Goal: Information Seeking & Learning: Learn about a topic

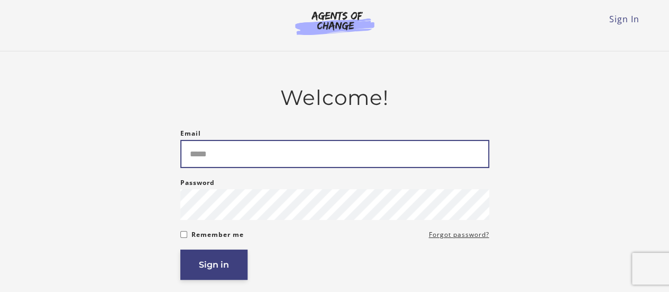
type input "**********"
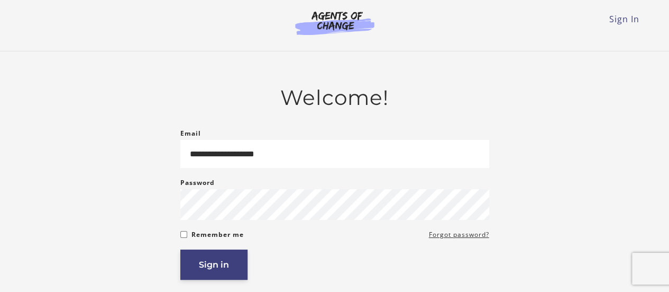
click at [232, 260] on button "Sign in" at bounding box center [213, 264] width 67 height 30
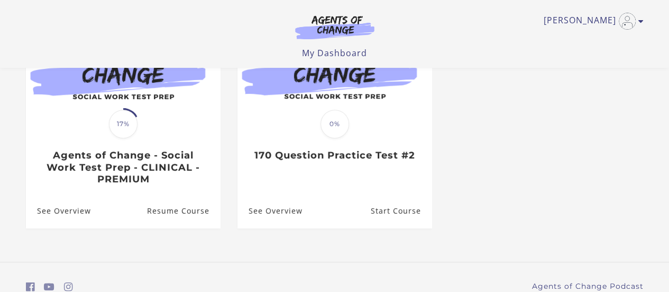
scroll to position [150, 0]
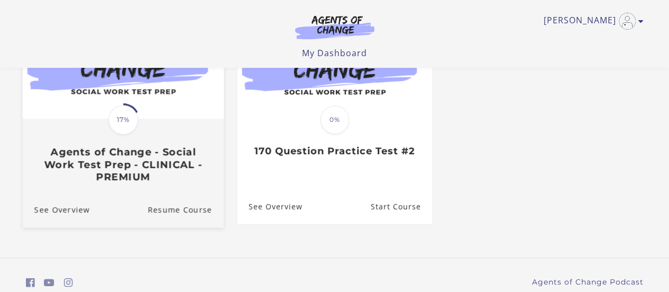
click at [149, 183] on h3 "Agents of Change - Social Work Test Prep - CLINICAL - PREMIUM" at bounding box center [123, 164] width 178 height 37
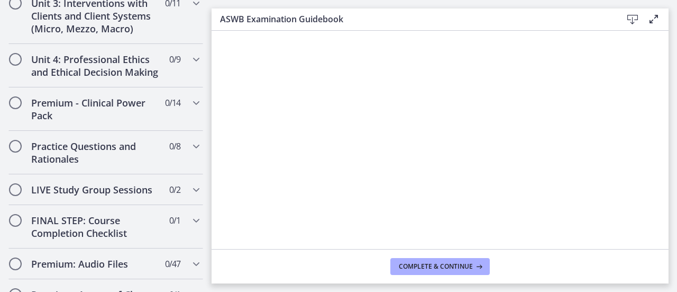
scroll to position [849, 0]
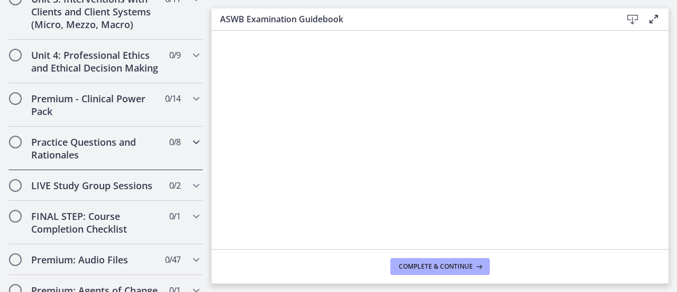
click at [123, 170] on div "Practice Questions and Rationales 0 / 8 Completed" at bounding box center [105, 147] width 195 height 43
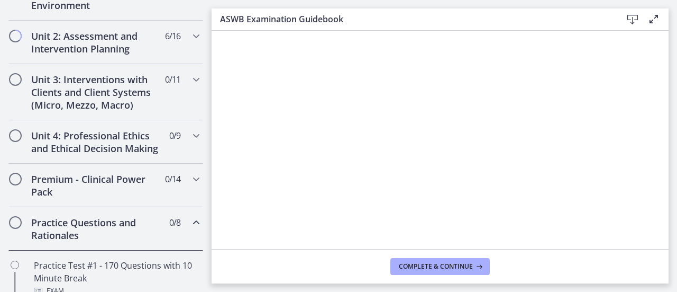
scroll to position [344, 0]
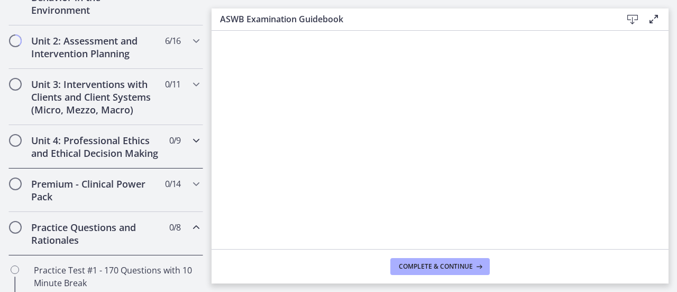
click at [125, 159] on h2 "Unit 4: Professional Ethics and Ethical Decision Making" at bounding box center [95, 146] width 129 height 25
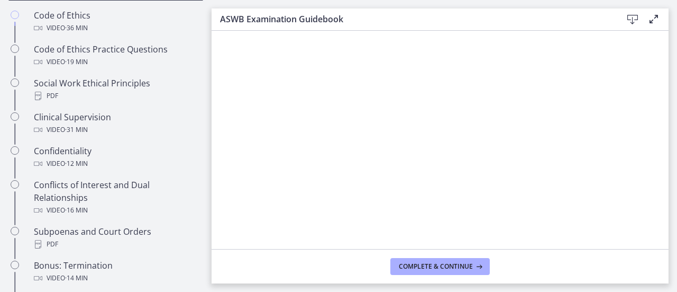
scroll to position [499, 0]
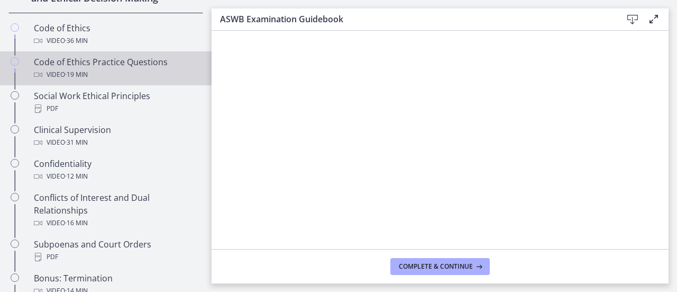
click at [102, 79] on div "Video · 19 min" at bounding box center [116, 74] width 165 height 13
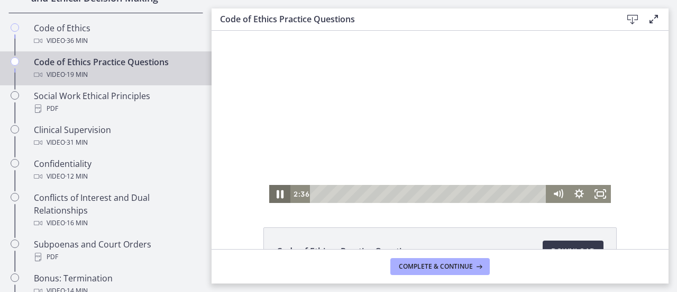
click at [277, 196] on icon "Pause" at bounding box center [280, 194] width 7 height 8
click at [278, 196] on icon "Play Video" at bounding box center [280, 193] width 5 height 7
click at [358, 194] on div "3:39" at bounding box center [430, 194] width 224 height 18
click at [277, 196] on icon "Pause" at bounding box center [280, 194] width 7 height 8
click at [278, 196] on icon "Play Video" at bounding box center [281, 193] width 6 height 9
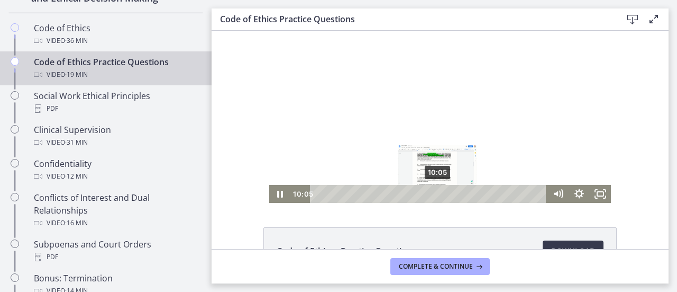
click at [434, 193] on div "10:05" at bounding box center [430, 194] width 224 height 18
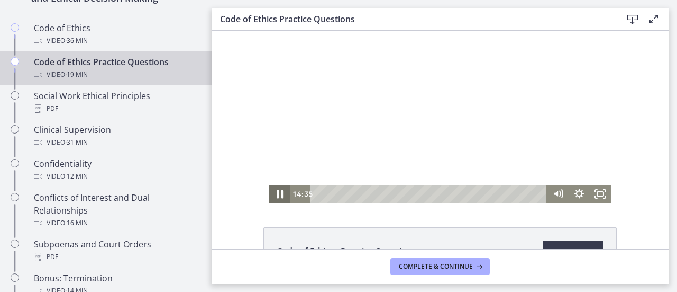
click at [276, 193] on icon "Pause" at bounding box center [279, 194] width 25 height 22
click at [278, 193] on icon "Play Video" at bounding box center [280, 193] width 5 height 7
click at [276, 193] on icon "Pause" at bounding box center [279, 194] width 25 height 22
click at [278, 193] on icon "Play Video" at bounding box center [281, 193] width 6 height 9
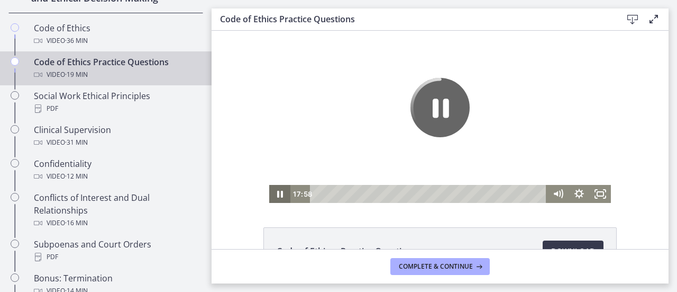
click at [276, 193] on icon "Pause" at bounding box center [279, 194] width 21 height 18
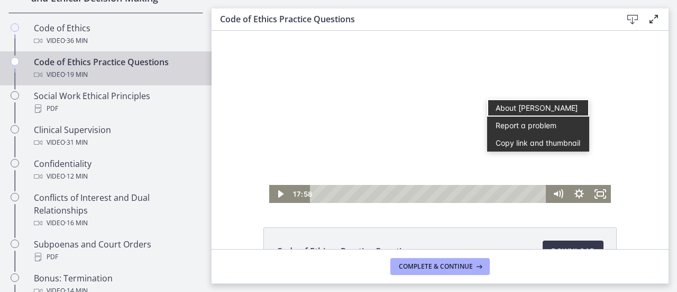
click at [586, 152] on div at bounding box center [440, 117] width 342 height 172
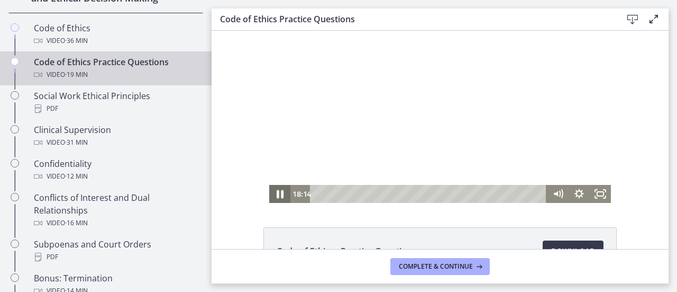
click at [277, 195] on icon "Pause" at bounding box center [280, 194] width 7 height 8
